Goal: Information Seeking & Learning: Understand process/instructions

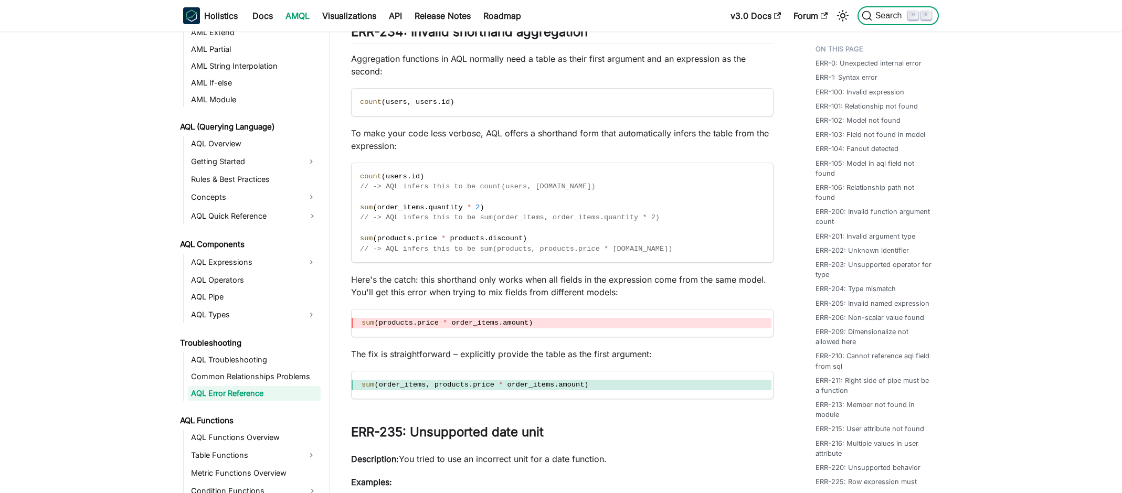
click at [879, 15] on span "Search" at bounding box center [890, 15] width 36 height 9
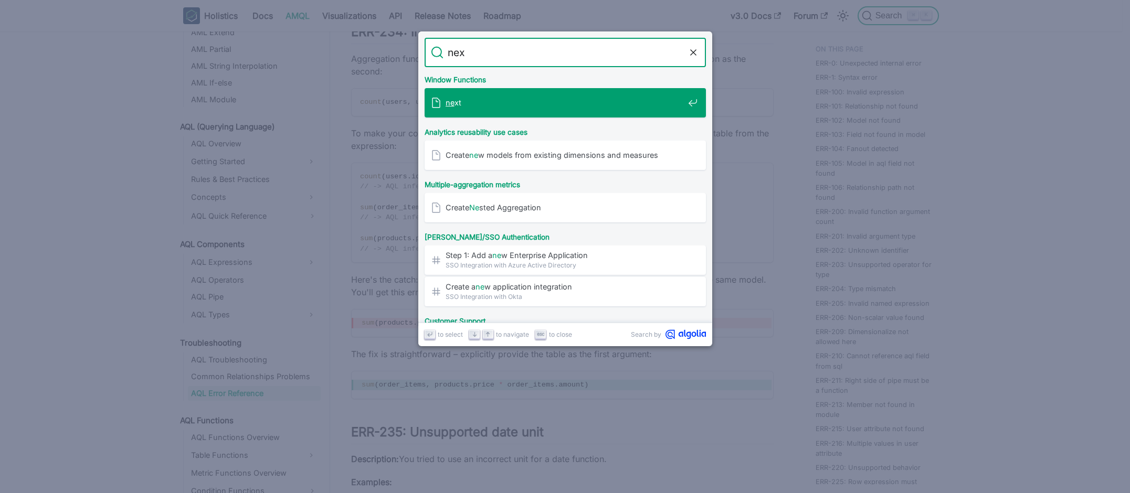
type input "next"
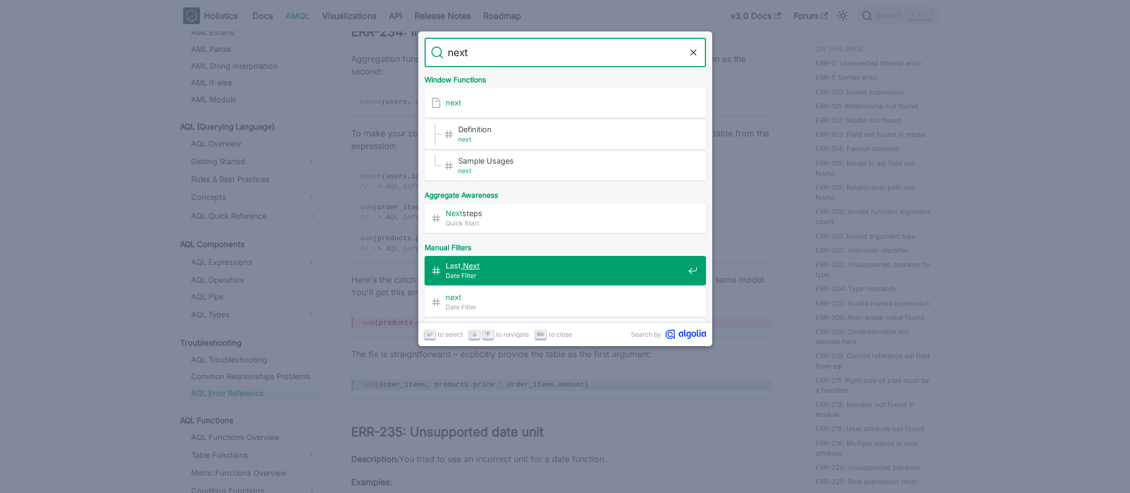
click at [533, 272] on span "Date Filter" at bounding box center [564, 276] width 238 height 10
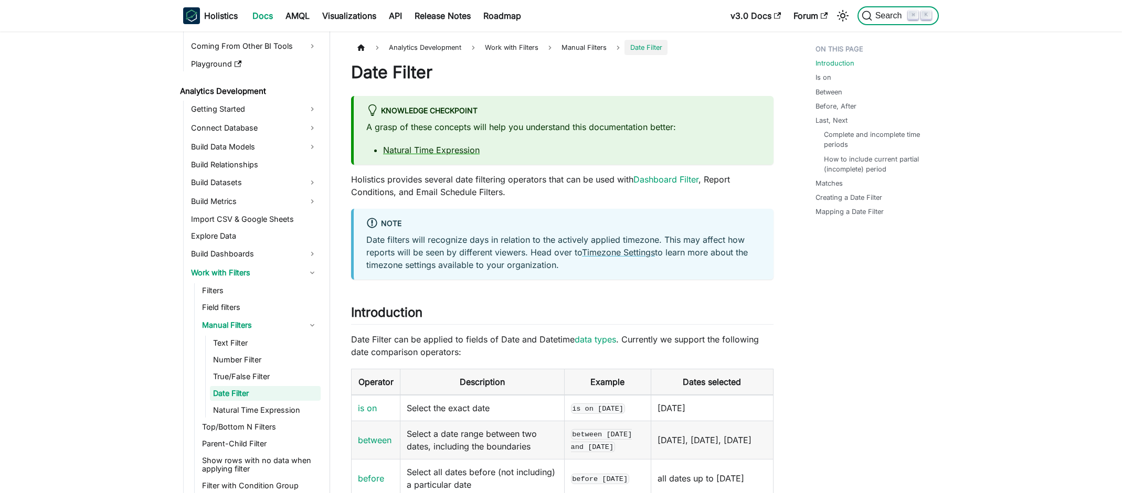
scroll to position [875, 0]
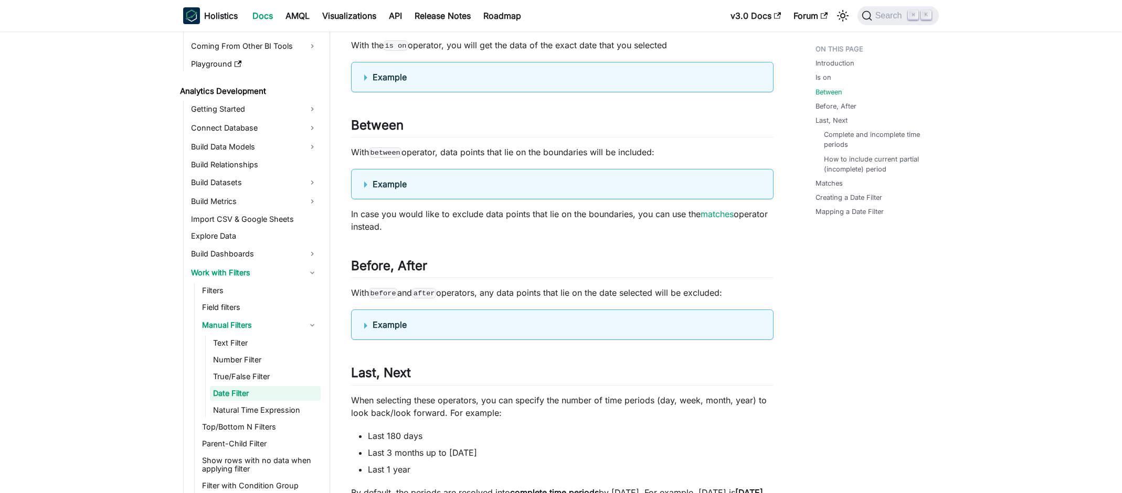
click at [364, 190] on summary "Example" at bounding box center [562, 184] width 396 height 13
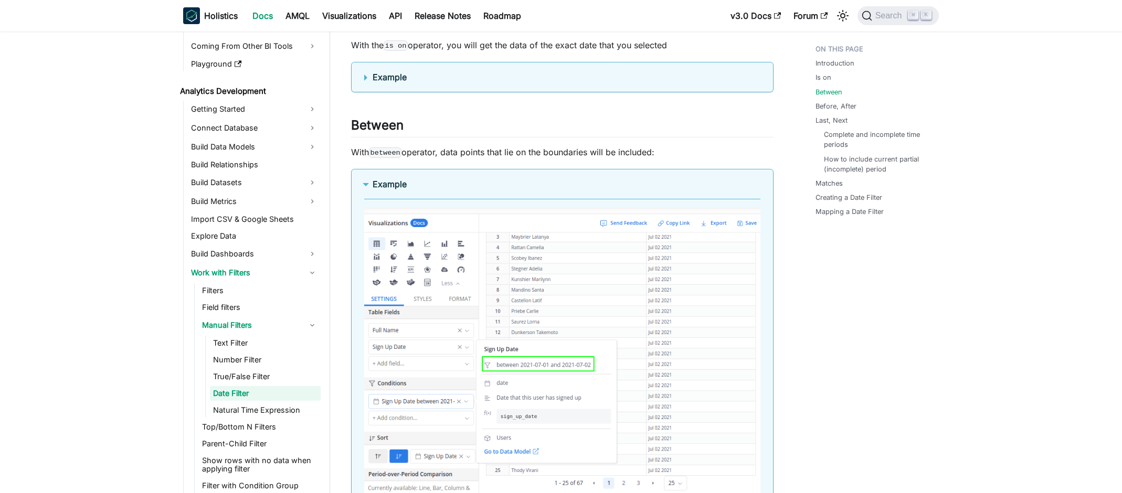
click at [369, 190] on summary "Example" at bounding box center [562, 184] width 396 height 13
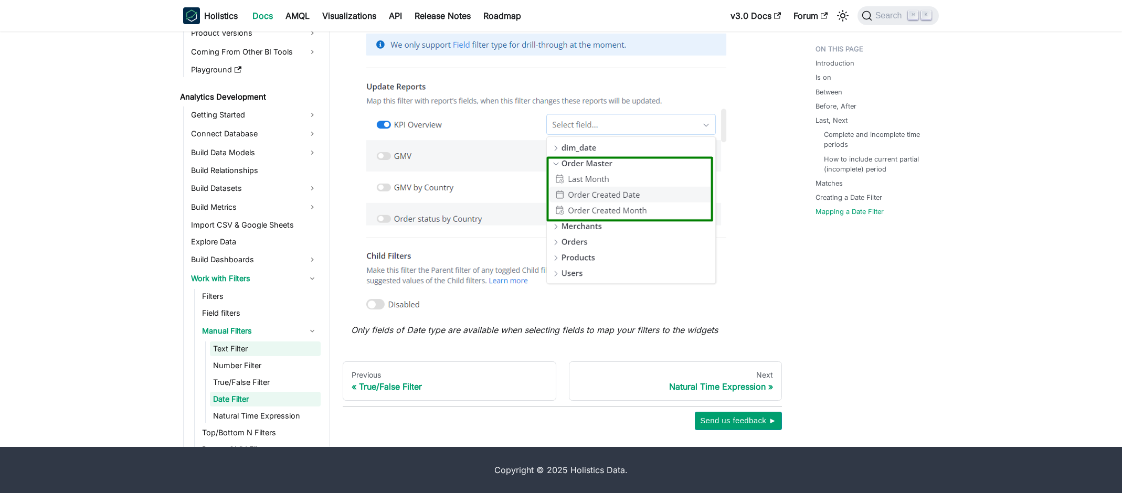
scroll to position [0, 0]
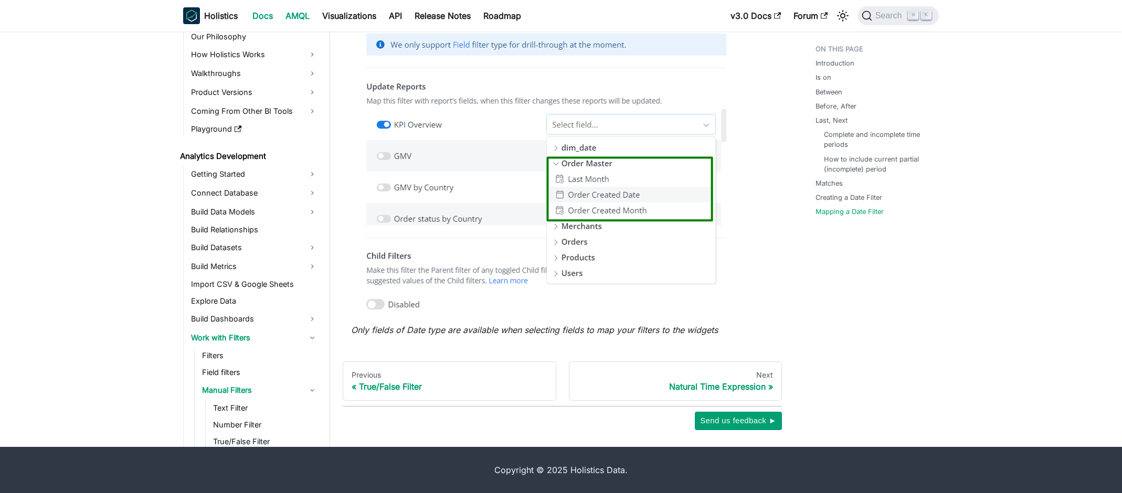
click at [305, 20] on link "AMQL" at bounding box center [297, 15] width 37 height 17
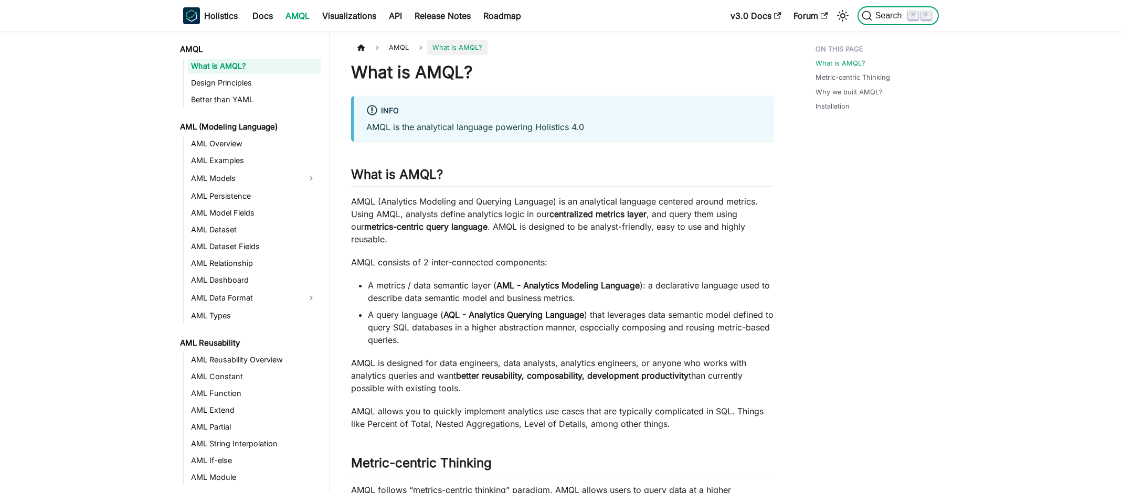
click at [885, 21] on button "Search ⌘ K" at bounding box center [897, 15] width 81 height 19
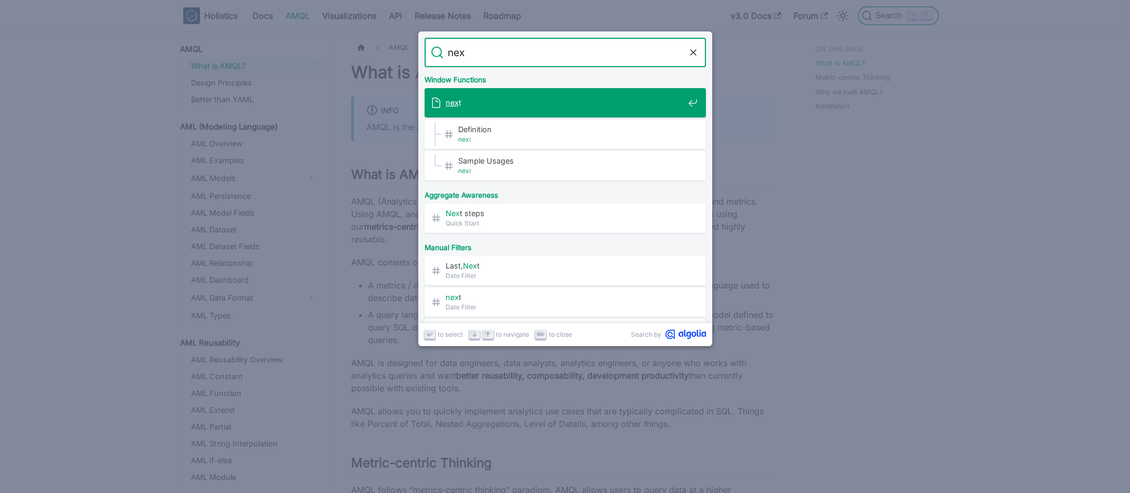
type input "next"
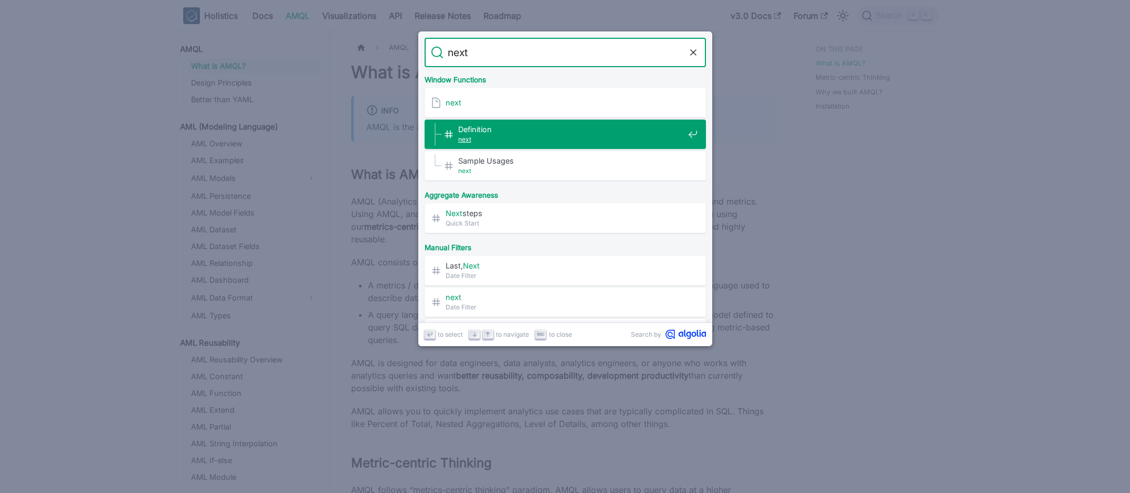
click at [527, 131] on span "Definition​" at bounding box center [571, 129] width 226 height 10
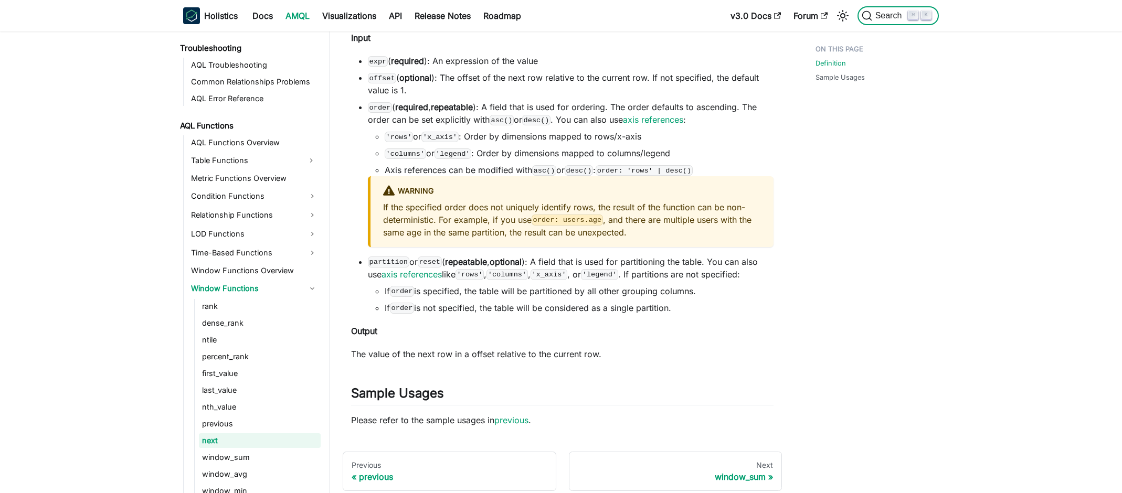
scroll to position [843, 0]
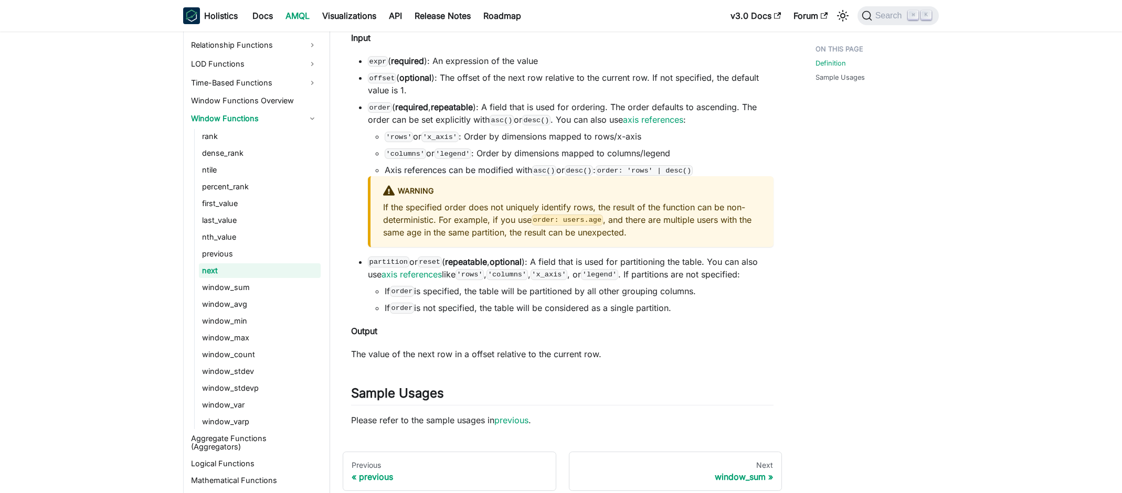
click at [685, 290] on li "If order is specified, the table will be partitioned by all other grouping colu…" at bounding box center [579, 291] width 389 height 13
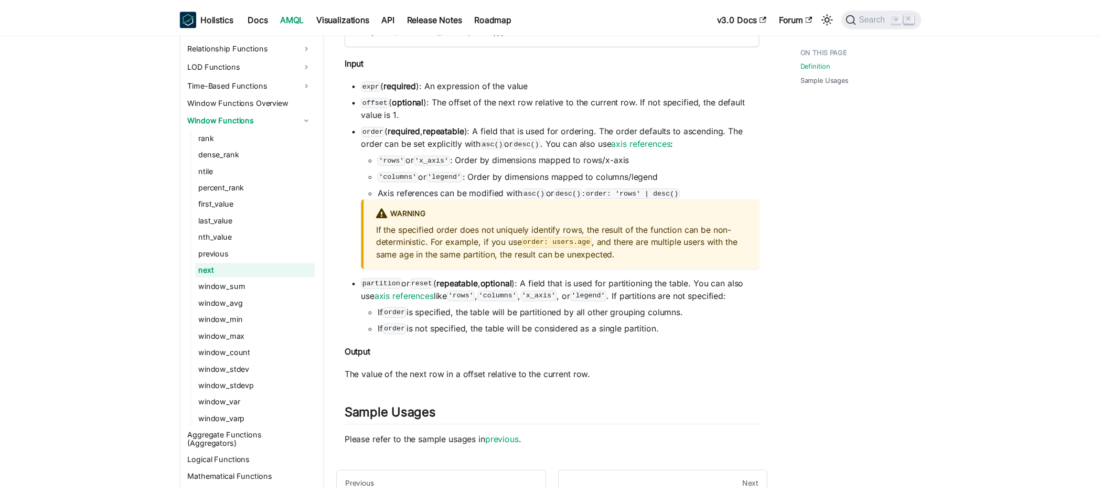
scroll to position [417, 0]
